Goal: Find specific page/section: Find specific page/section

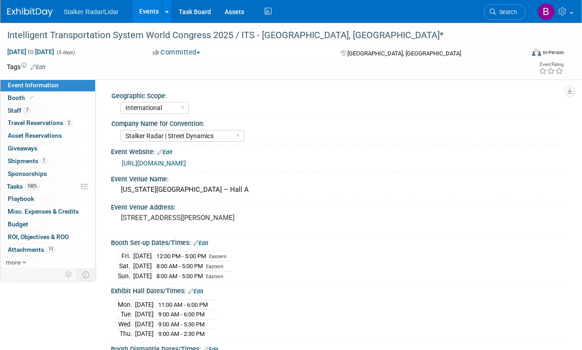
select select "International"
select select "Stalker Radar | Street Dynamics"
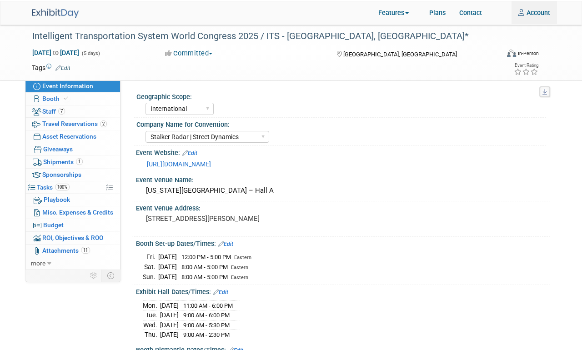
scroll to position [0, 7]
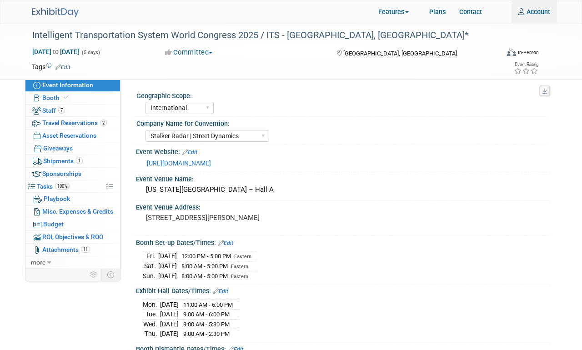
click at [51, 12] on img at bounding box center [55, 13] width 47 height 10
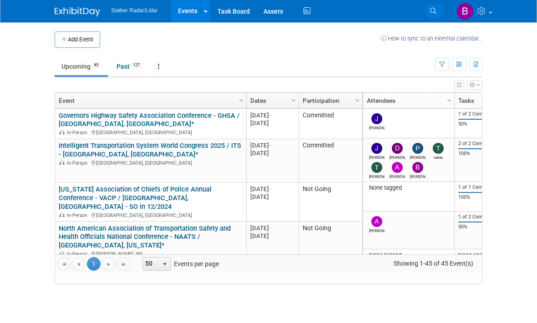
click at [440, 16] on link "Search" at bounding box center [435, 11] width 20 height 15
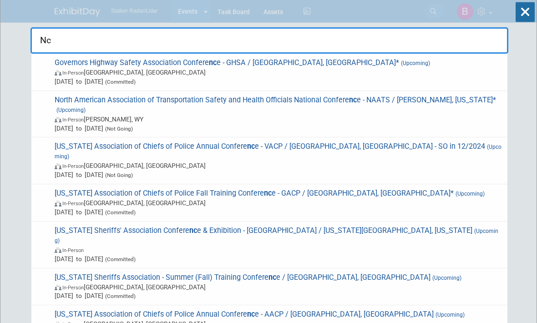
type input "N"
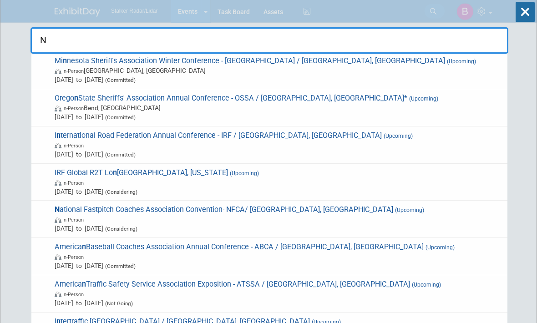
scroll to position [1194, 0]
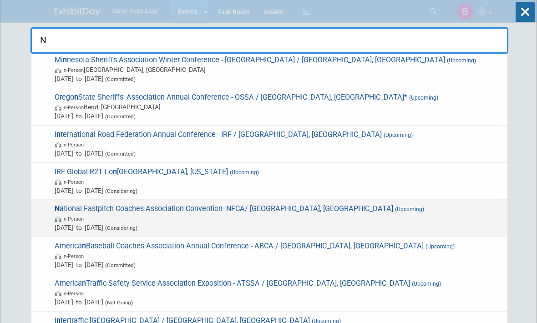
click at [133, 214] on span "In-Person" at bounding box center [279, 218] width 448 height 9
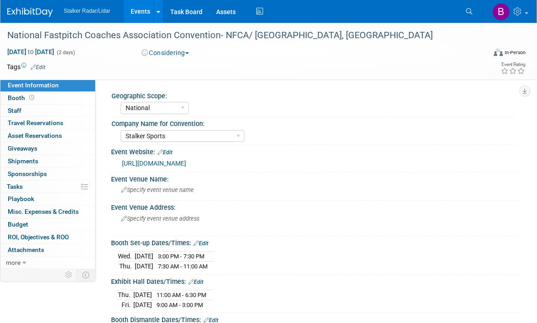
select select "National"
select select "Stalker Sports"
click at [137, 17] on link "Events" at bounding box center [140, 11] width 33 height 23
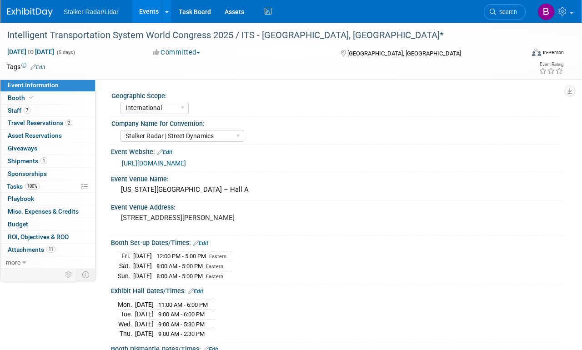
select select "International"
select select "Stalker Radar | Street Dynamics"
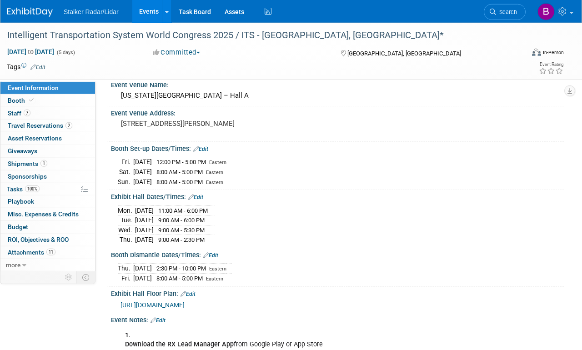
scroll to position [102, 0]
